Goal: Task Accomplishment & Management: Complete application form

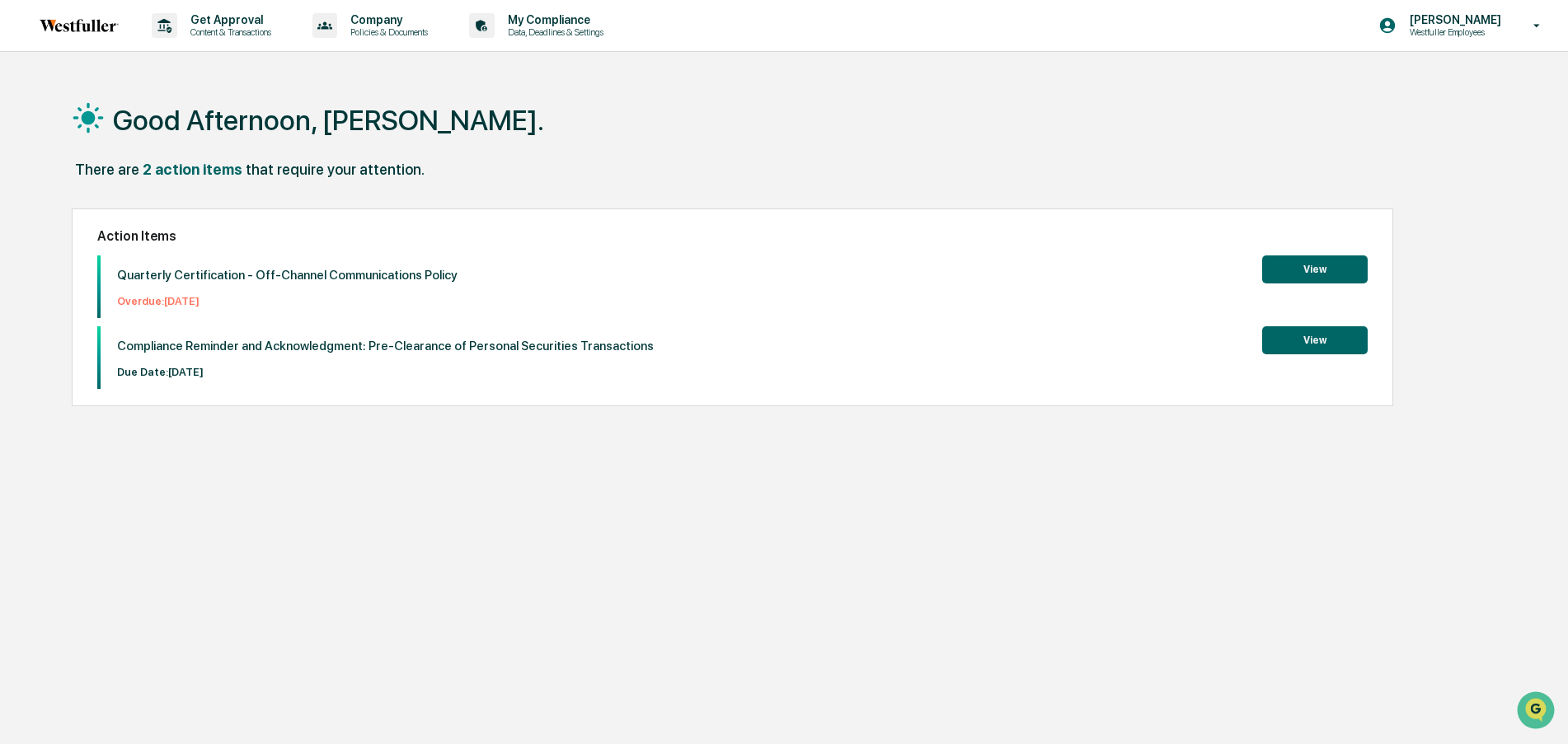
click at [193, 276] on p "Quarterly Certification - Off-Channel Communications Policy" at bounding box center [288, 275] width 341 height 15
click at [184, 304] on p "Overdue: [DATE]" at bounding box center [288, 301] width 341 height 12
click at [186, 347] on p "Compliance Reminder and Acknowledgment: Pre-Clearance of Personal Securities Tr…" at bounding box center [386, 346] width 537 height 15
click at [1281, 259] on button "View" at bounding box center [1315, 270] width 106 height 28
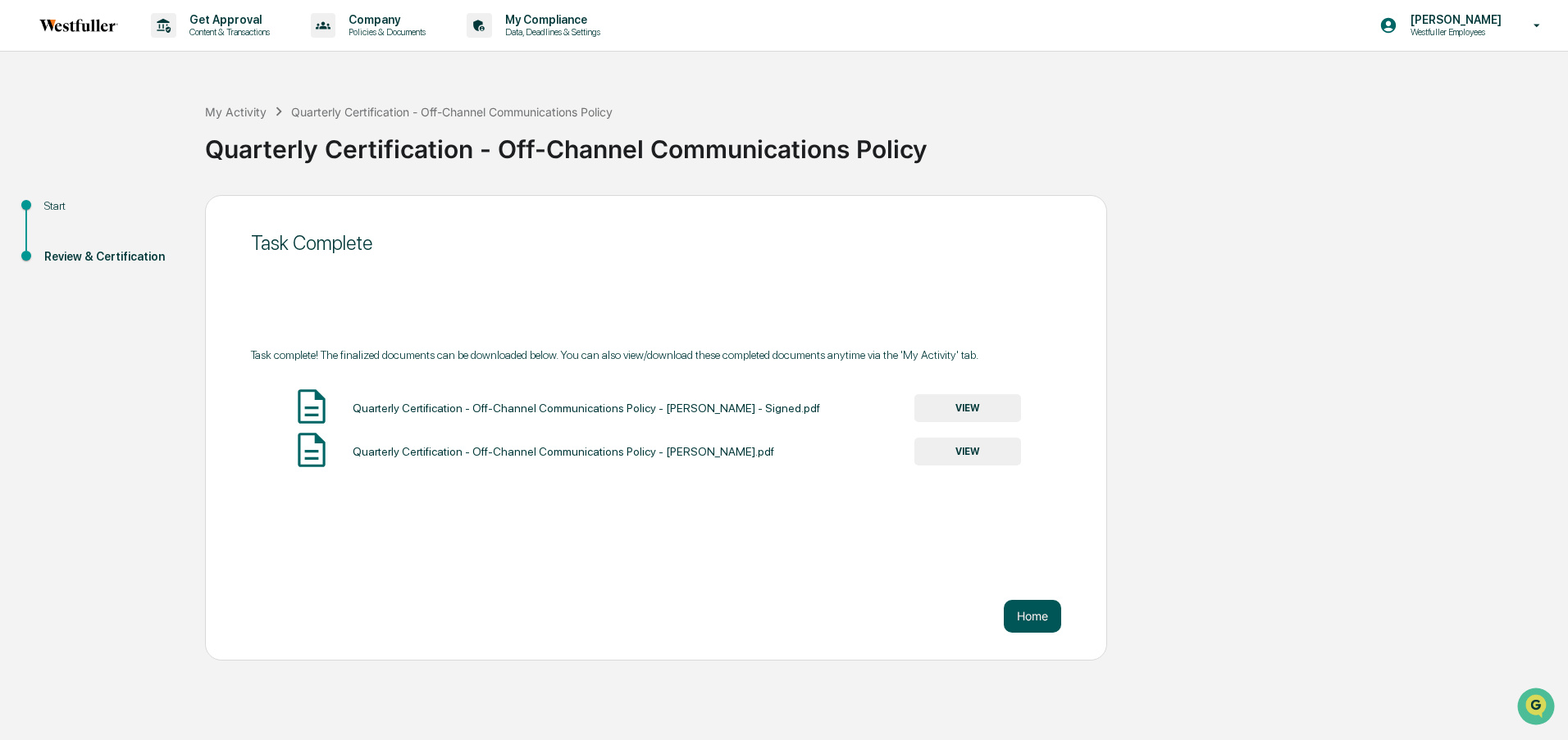
click at [1028, 606] on button "Home" at bounding box center [1033, 616] width 57 height 33
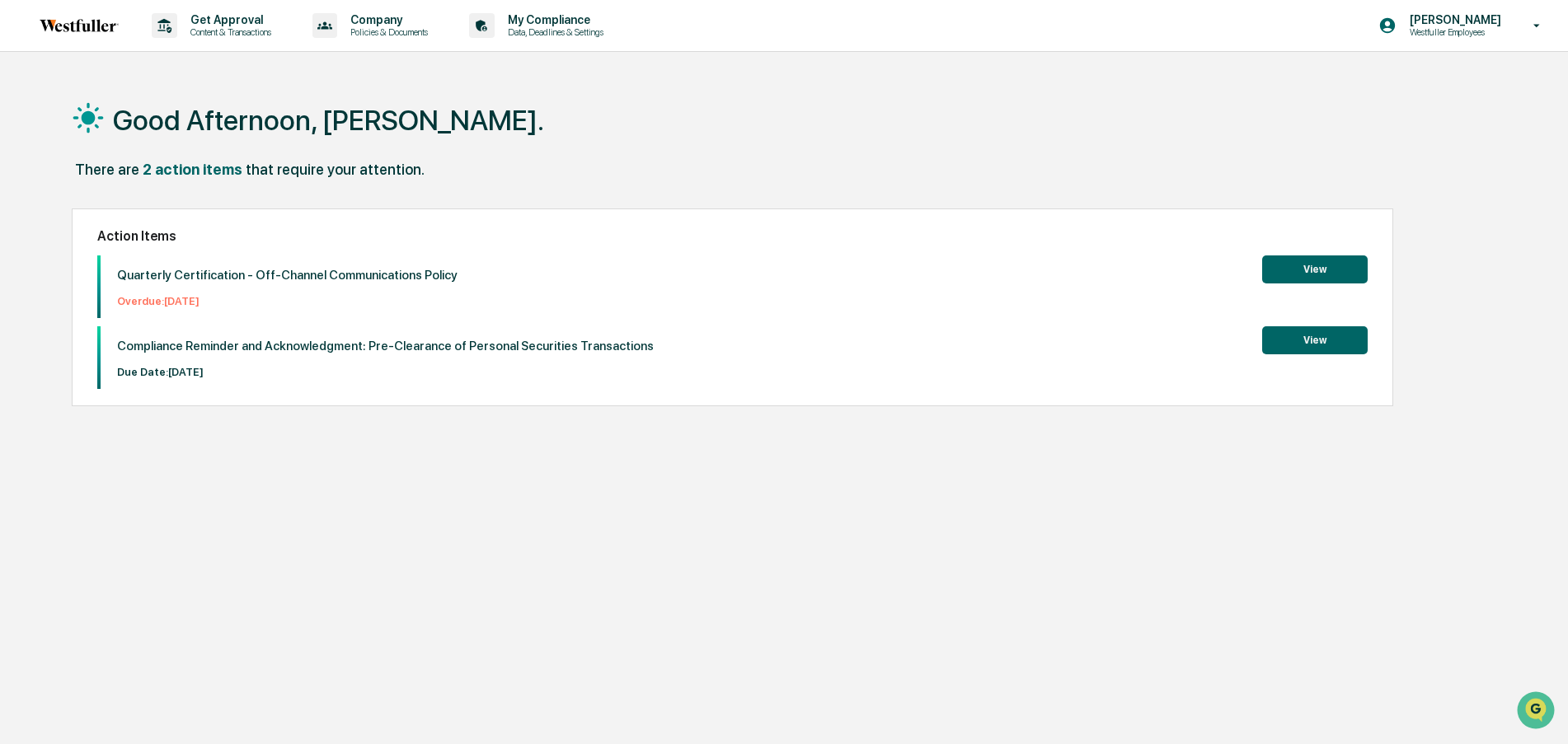
click at [1353, 336] on button "View" at bounding box center [1315, 341] width 106 height 28
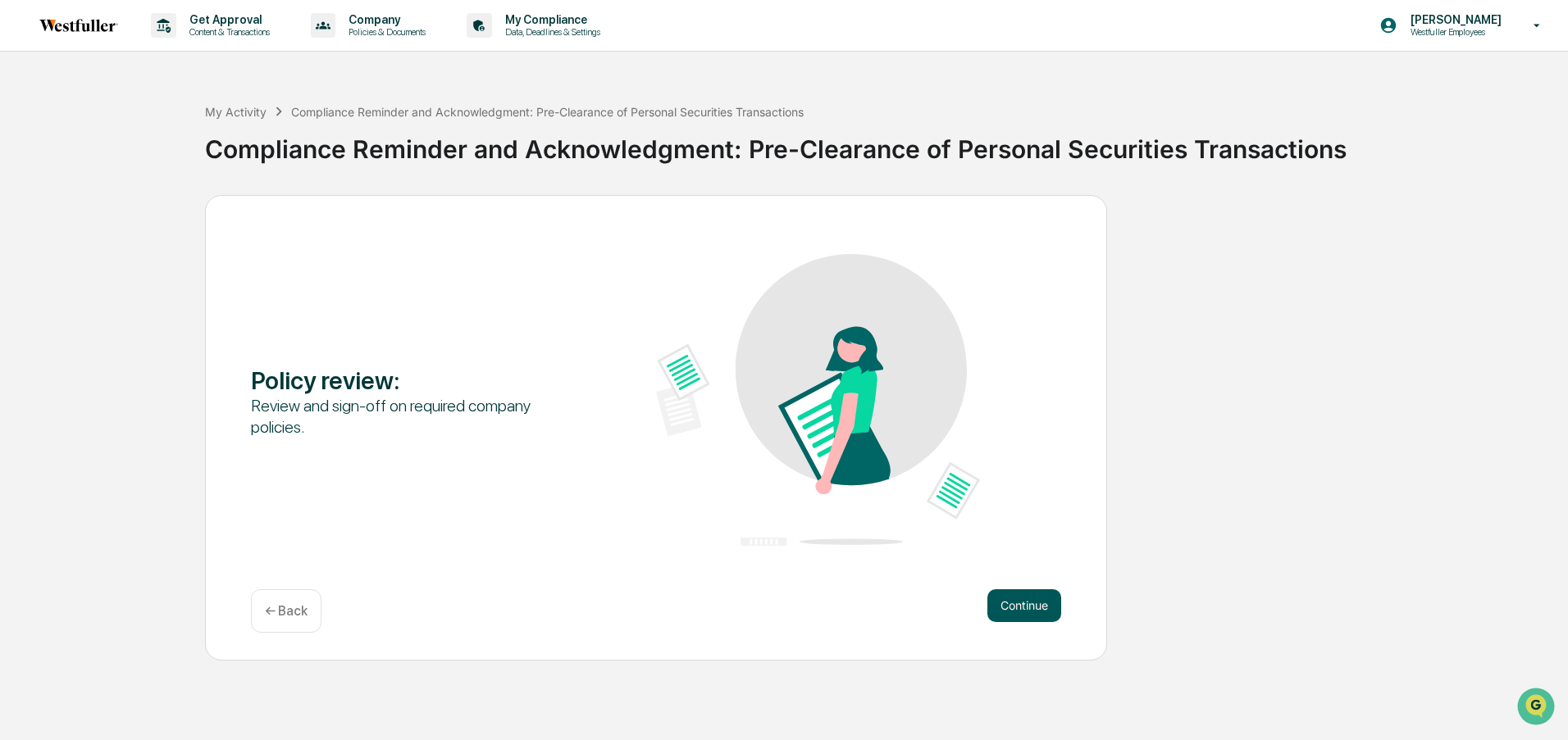
click at [1030, 598] on button "Continue" at bounding box center [1024, 605] width 73 height 33
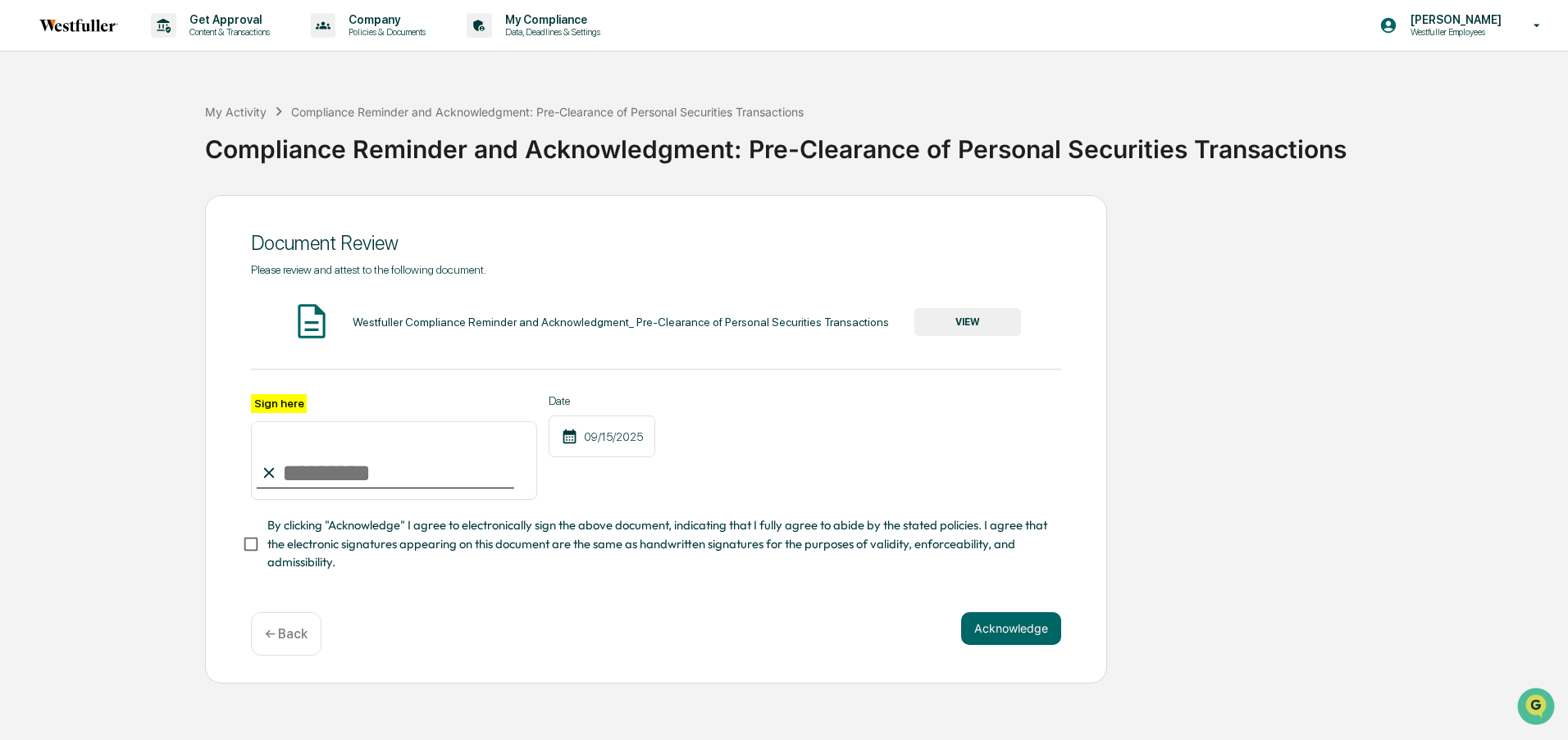
click at [1006, 321] on button "VIEW" at bounding box center [968, 322] width 107 height 28
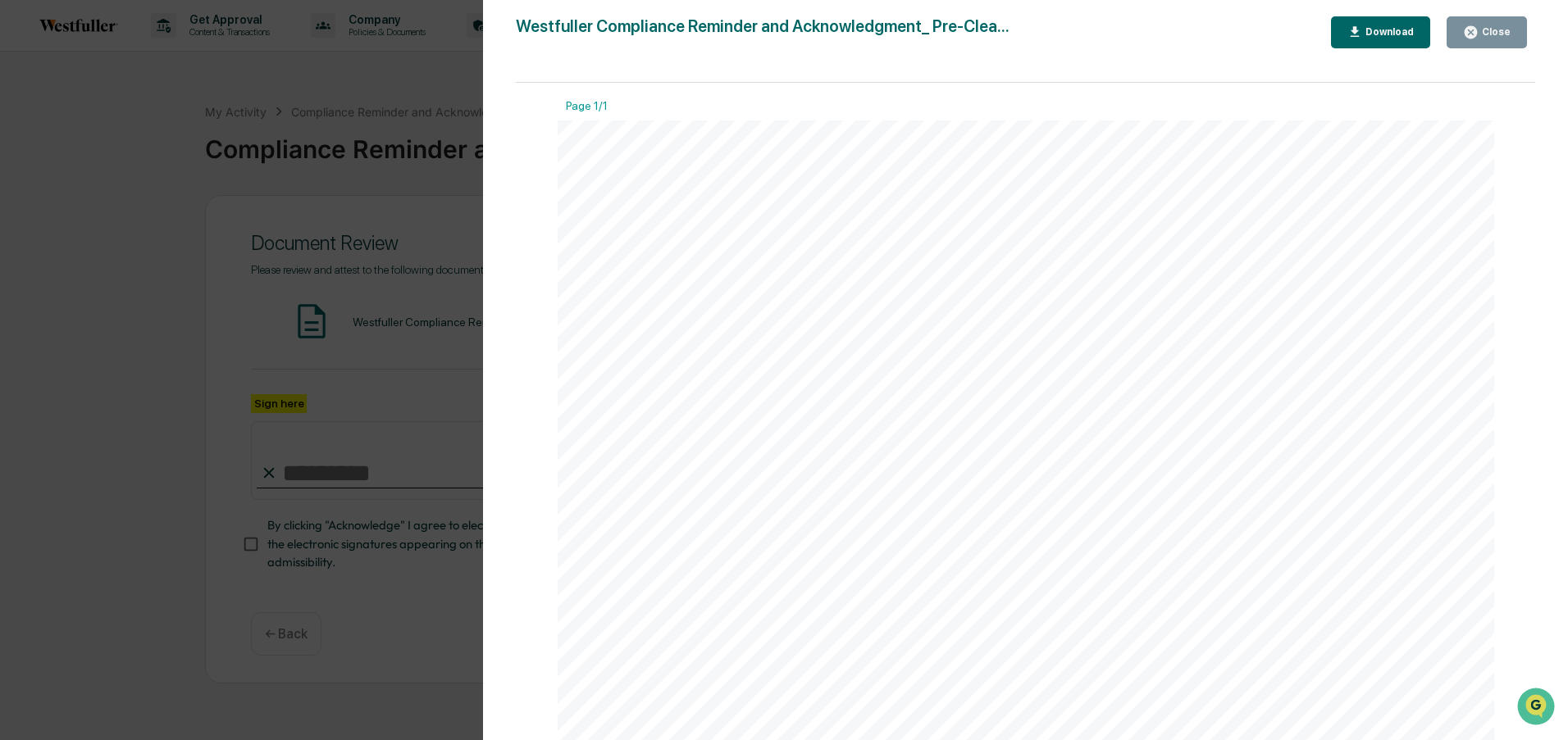
click at [1515, 26] on button "Close" at bounding box center [1487, 33] width 80 height 32
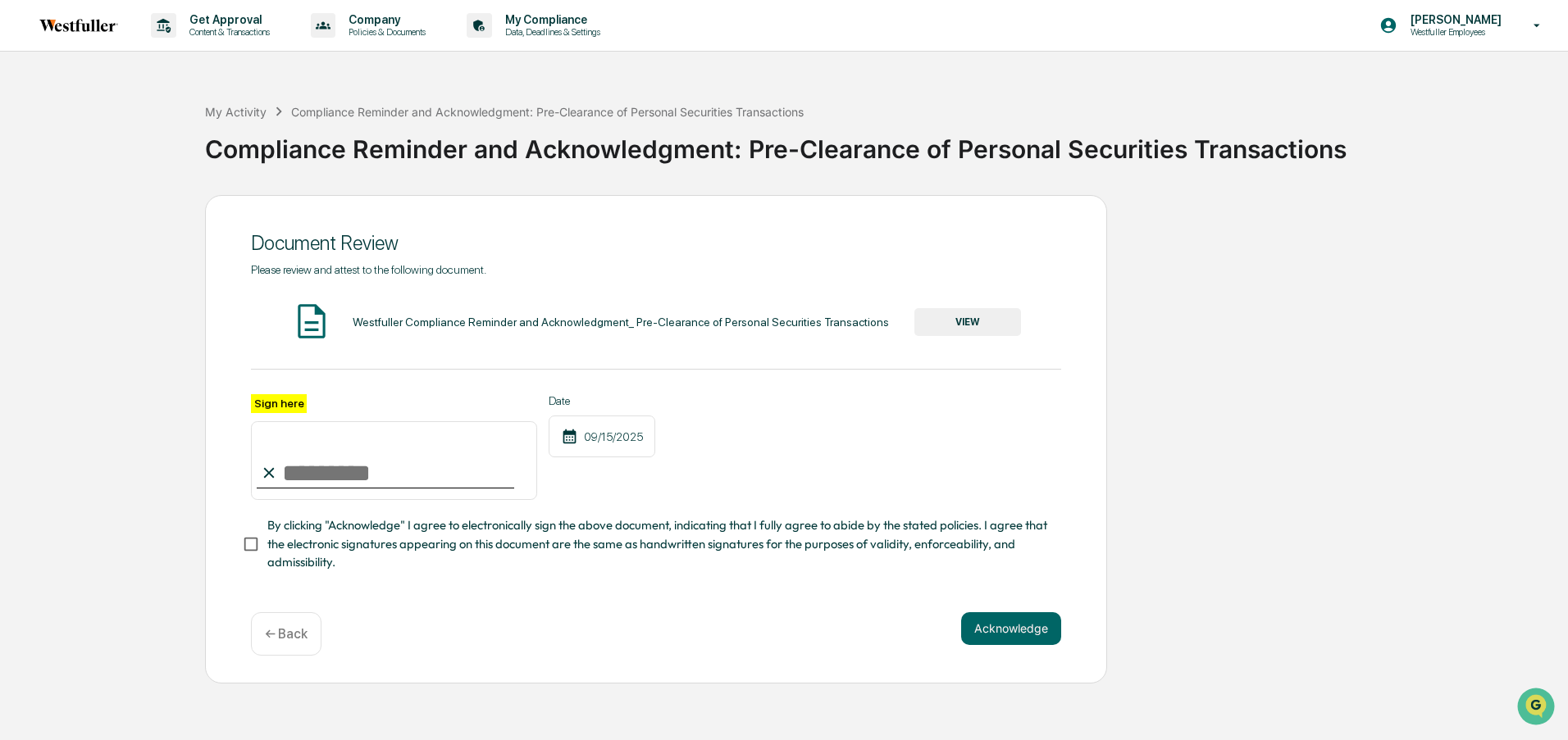
click at [393, 479] on input "Sign here" at bounding box center [393, 460] width 286 height 78
drag, startPoint x: 311, startPoint y: 476, endPoint x: 345, endPoint y: 477, distance: 34.0
click at [345, 477] on input "Sign here" at bounding box center [393, 460] width 286 height 78
drag, startPoint x: 315, startPoint y: 469, endPoint x: 305, endPoint y: 467, distance: 10.2
click at [306, 474] on input "Sign here" at bounding box center [393, 460] width 286 height 78
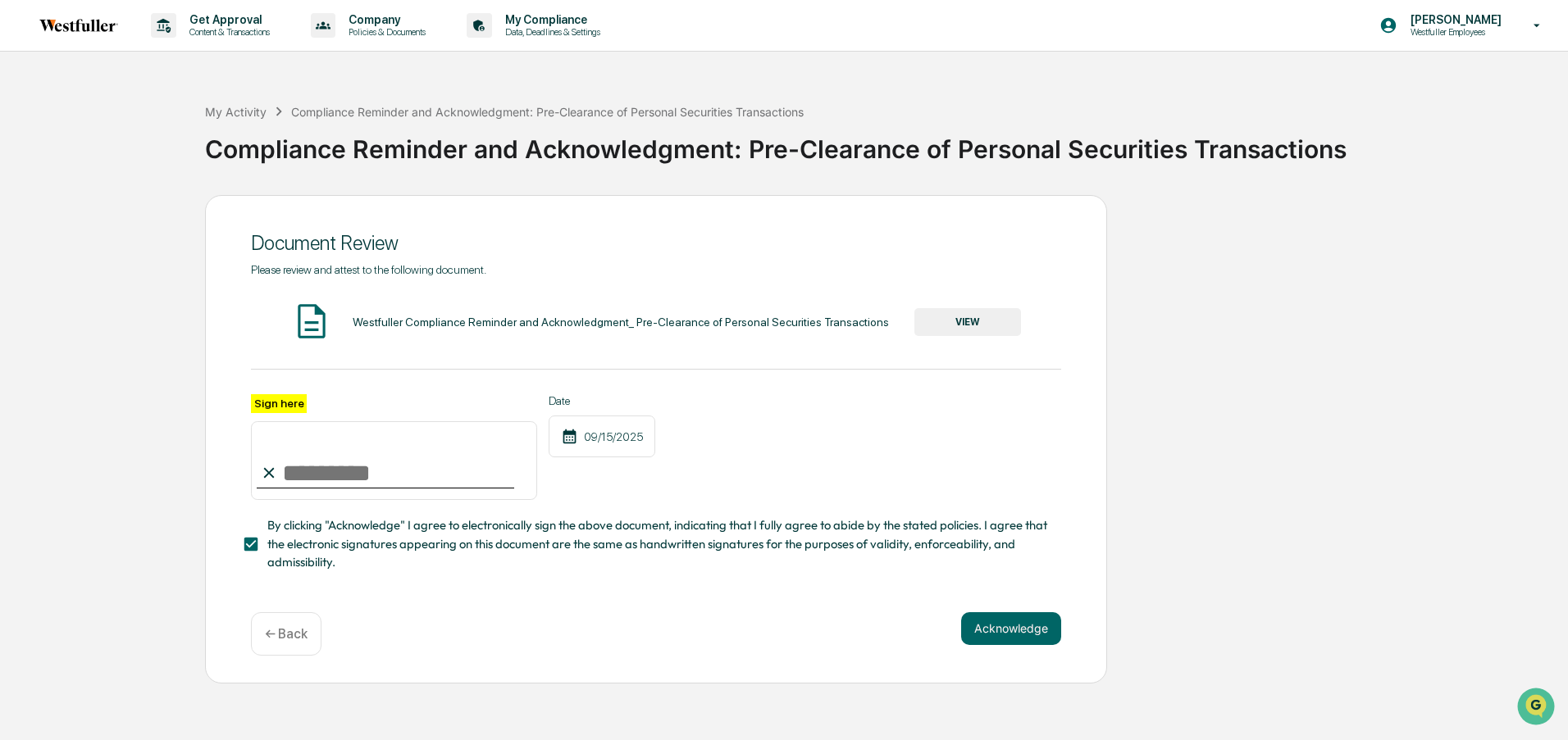
click at [316, 478] on input "Sign here" at bounding box center [393, 460] width 286 height 78
click at [294, 405] on label "Sign here" at bounding box center [279, 403] width 56 height 19
click at [294, 421] on input "Sign here" at bounding box center [393, 460] width 286 height 78
drag, startPoint x: 305, startPoint y: 472, endPoint x: 357, endPoint y: 473, distance: 52.0
click at [357, 473] on input "Sign here" at bounding box center [393, 460] width 286 height 78
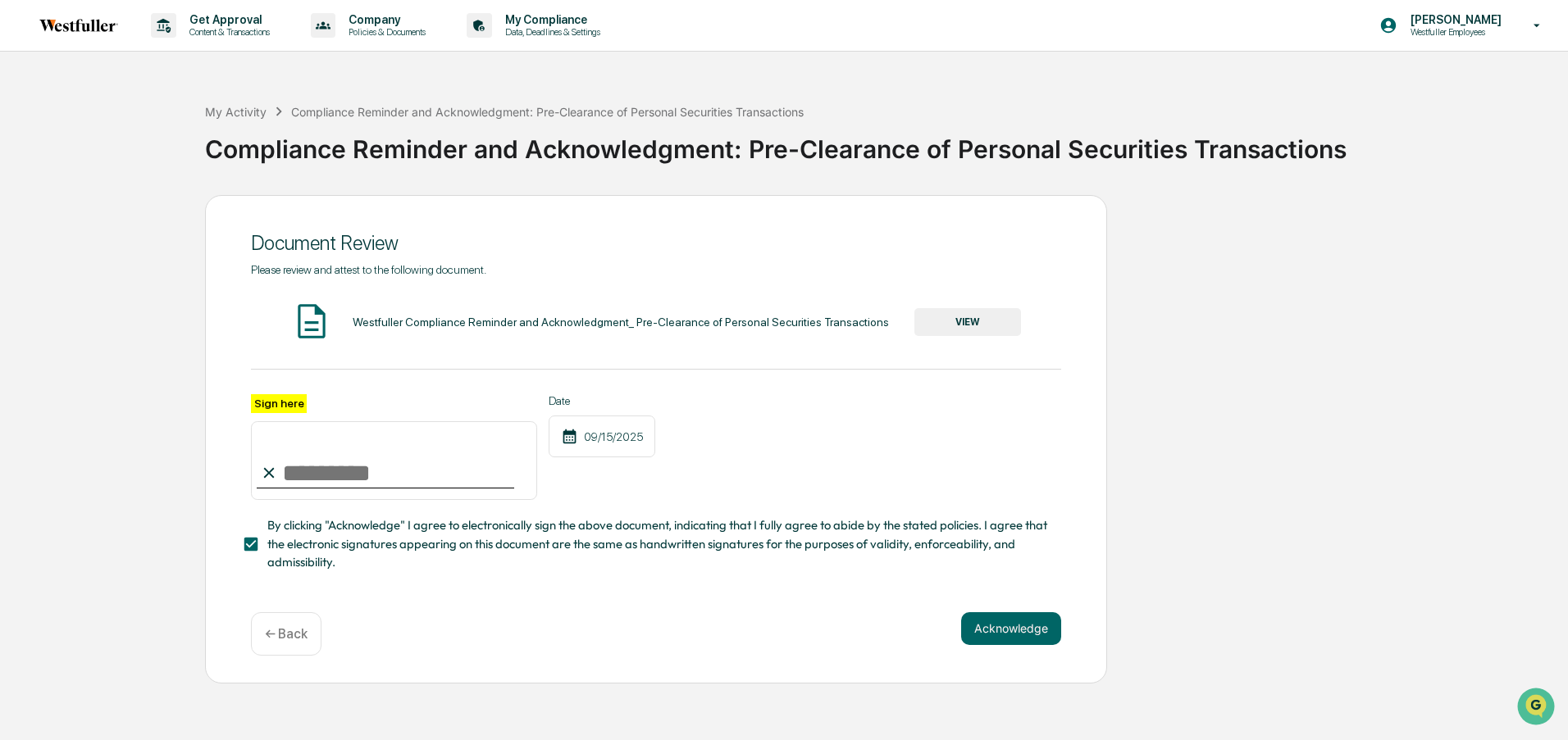
drag, startPoint x: 355, startPoint y: 466, endPoint x: 417, endPoint y: 476, distance: 62.8
click at [417, 476] on input "Sign here" at bounding box center [393, 460] width 286 height 78
drag, startPoint x: 351, startPoint y: 474, endPoint x: 396, endPoint y: 477, distance: 45.1
click at [396, 477] on input "Sign here" at bounding box center [393, 460] width 286 height 78
click at [955, 326] on button "VIEW" at bounding box center [968, 322] width 107 height 28
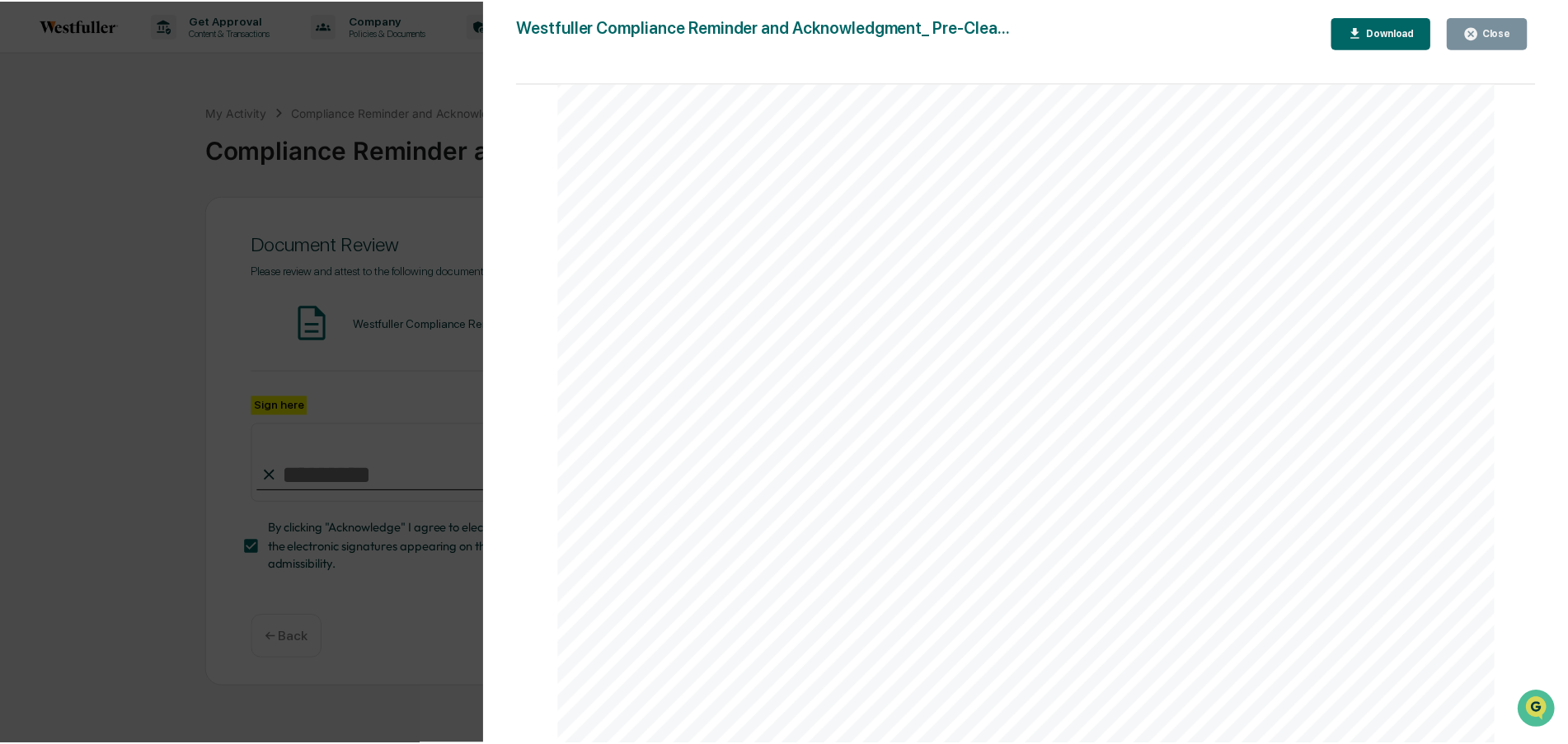
scroll to position [596, 0]
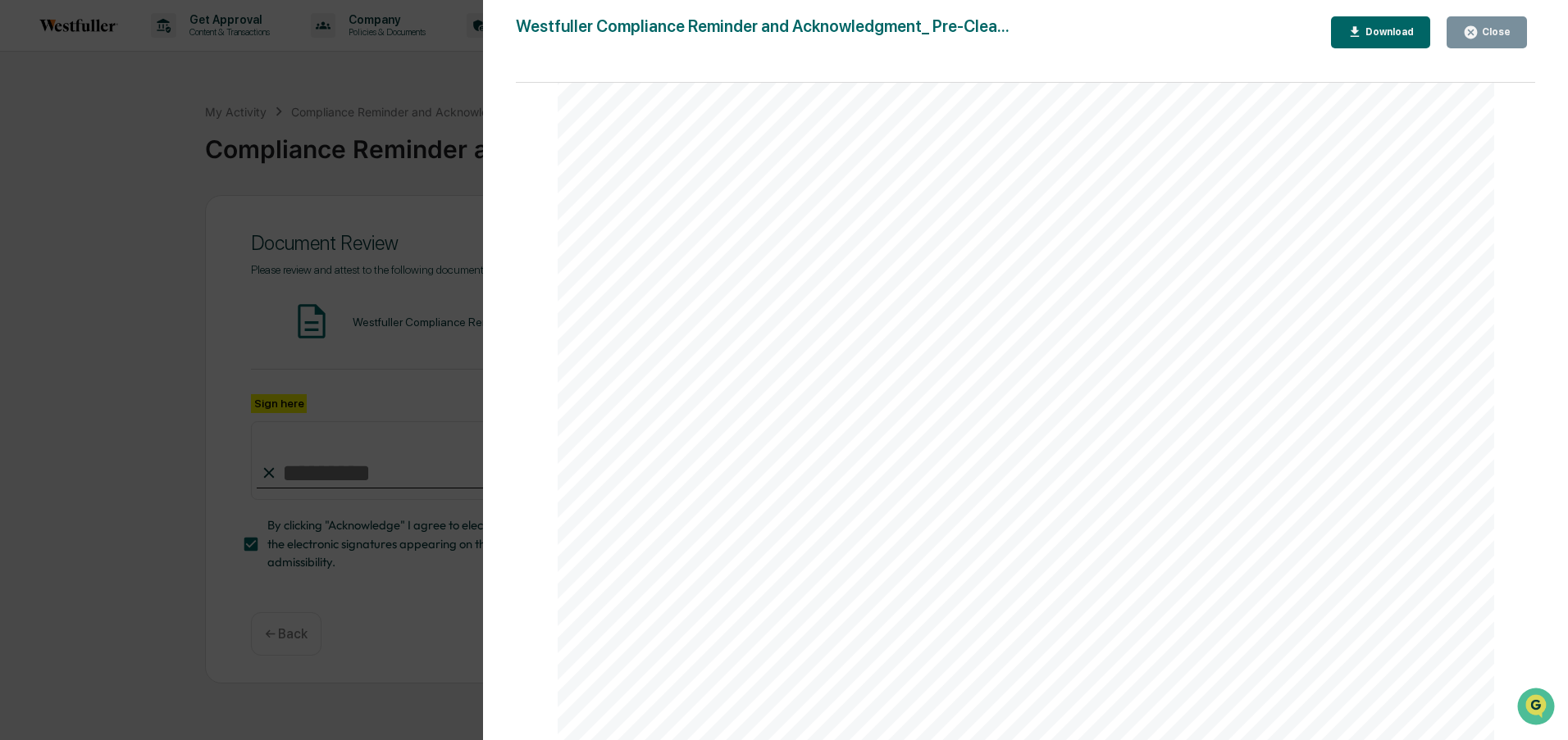
click at [1470, 31] on icon "button" at bounding box center [1471, 32] width 12 height 12
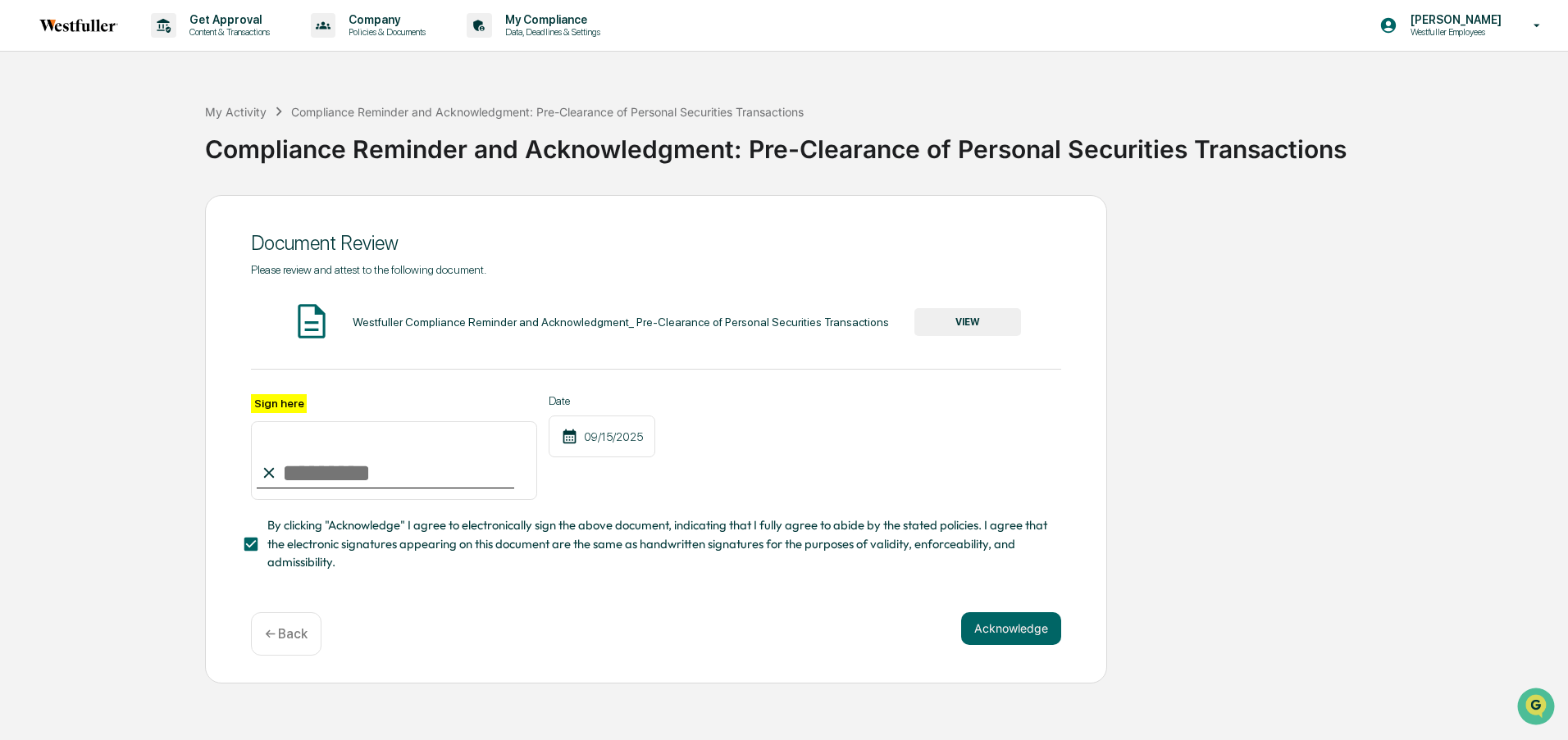
click at [293, 477] on input "Sign here" at bounding box center [393, 460] width 286 height 78
type input "**********"
click at [994, 625] on button "Acknowledge" at bounding box center [1011, 628] width 100 height 33
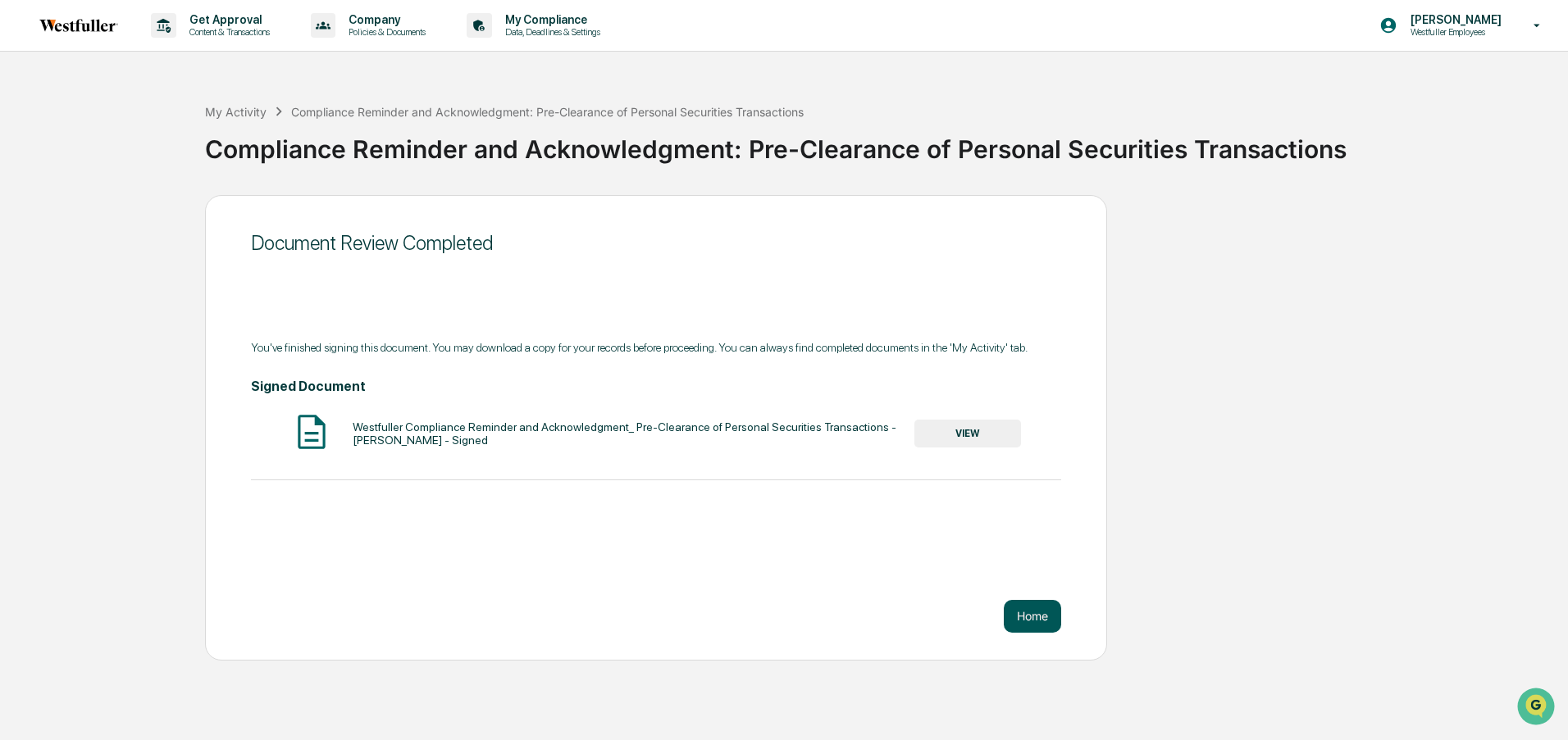
click at [1034, 612] on button "Home" at bounding box center [1033, 616] width 57 height 33
